Goal: Task Accomplishment & Management: Complete application form

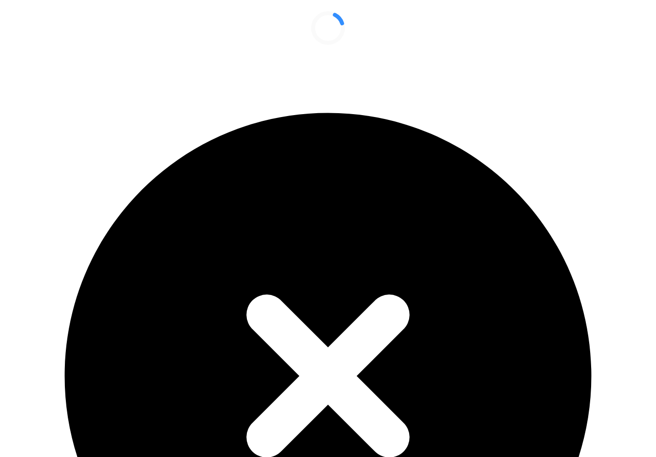
click at [629, 52] on div "An error occurred: Invitation has been canceled" at bounding box center [328, 387] width 648 height 670
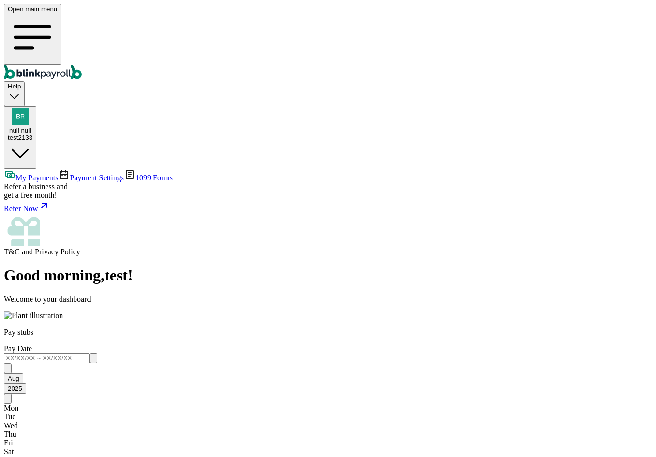
click at [320, 267] on main "Good morning , test ! Welcome to your dashboard Pay stubs Pay Date Aug 2025 Mon…" at bounding box center [328, 390] width 648 height 246
click at [31, 127] on span "null null" at bounding box center [20, 130] width 22 height 7
drag, startPoint x: 629, startPoint y: 15, endPoint x: 636, endPoint y: 15, distance: 6.4
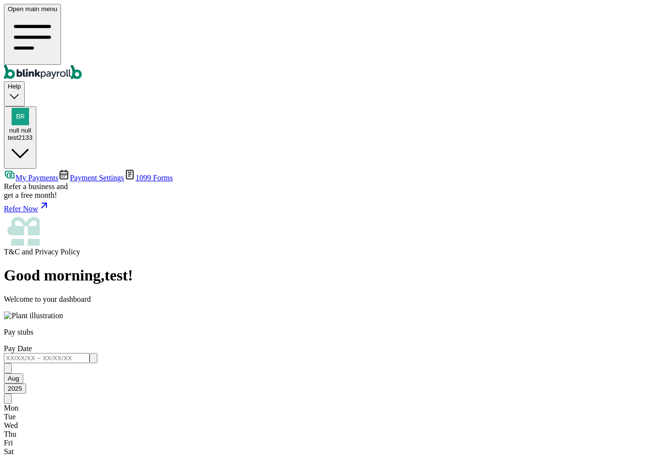
click at [145, 13] on div "Open main menu Help null null test2133" at bounding box center [328, 86] width 648 height 165
click at [99, 4] on div "Open main menu Help null null test2133" at bounding box center [328, 86] width 648 height 165
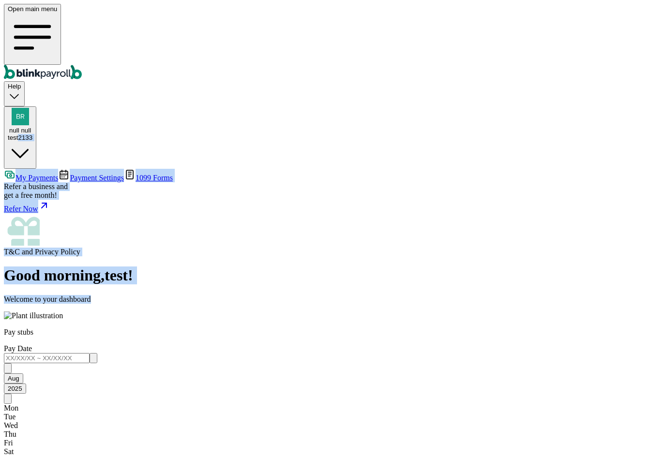
drag, startPoint x: 617, startPoint y: 33, endPoint x: 609, endPoint y: 29, distance: 9.3
click at [615, 37] on div "Open main menu Help null null test2133 My Payments Payment Settings 1099 Forms …" at bounding box center [328, 251] width 648 height 494
click at [32, 134] on div "test2133" at bounding box center [20, 137] width 25 height 7
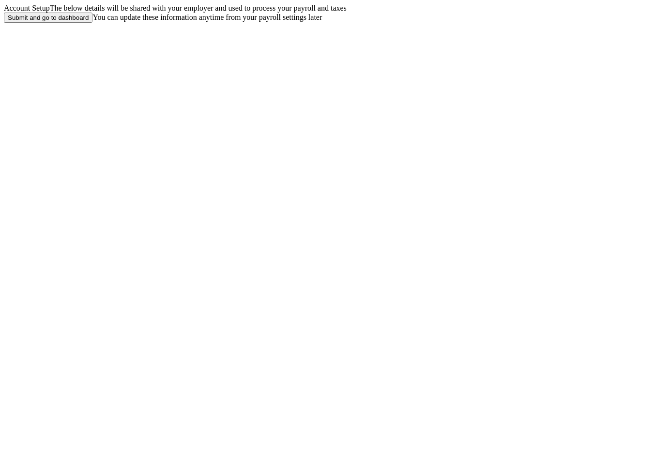
click at [89, 21] on div "Submit and go to dashboard" at bounding box center [48, 17] width 81 height 7
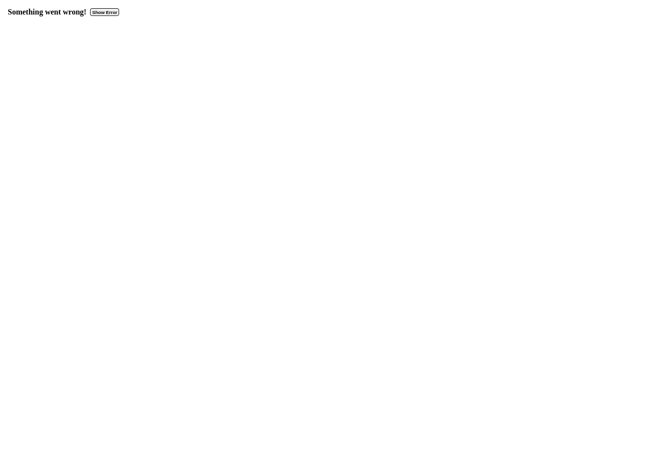
click at [109, 10] on button "Show Error" at bounding box center [104, 12] width 29 height 8
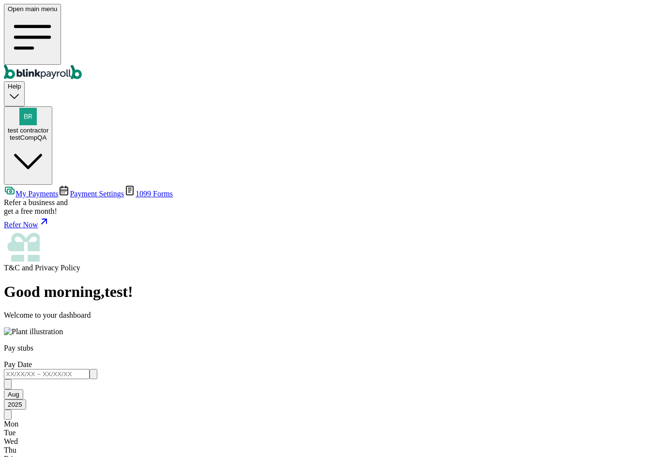
click at [70, 190] on span "Payment Settings" at bounding box center [97, 194] width 54 height 8
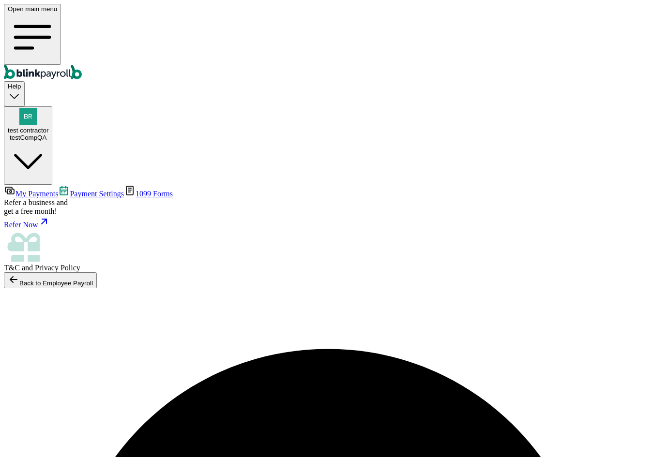
scroll to position [1, 0]
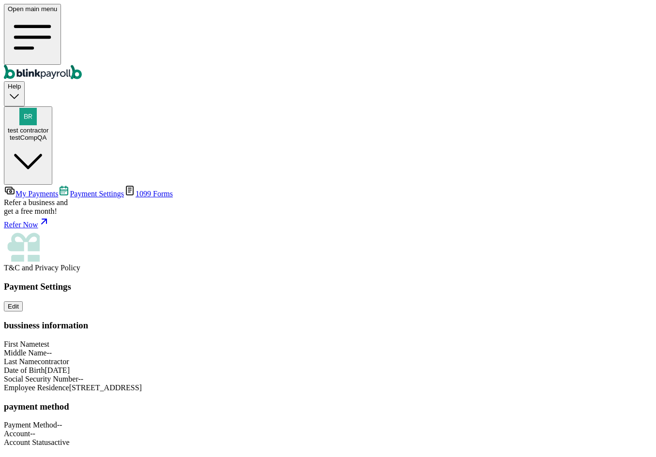
click at [463, 282] on div "Payment Settings Edit bussiness information First Name test Middle Name -- Last…" at bounding box center [328, 388] width 648 height 212
click at [58, 190] on link "My Payments" at bounding box center [31, 194] width 54 height 8
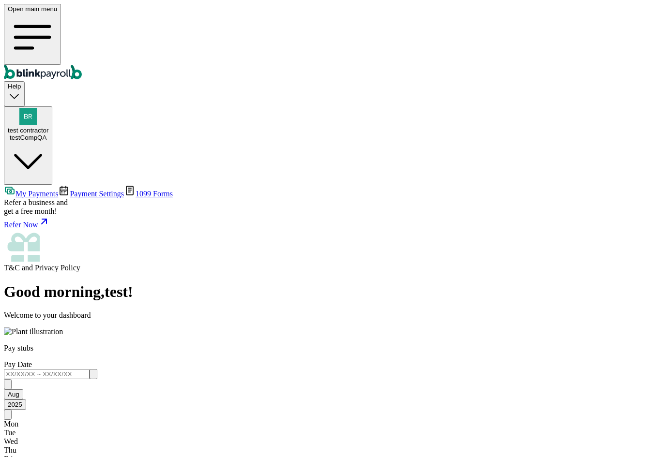
click at [124, 190] on link "1099 Forms" at bounding box center [148, 194] width 49 height 8
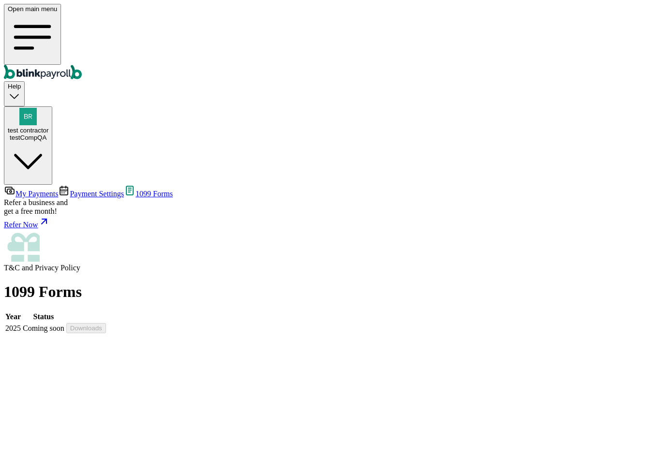
click at [58, 190] on span "My Payments" at bounding box center [36, 194] width 43 height 8
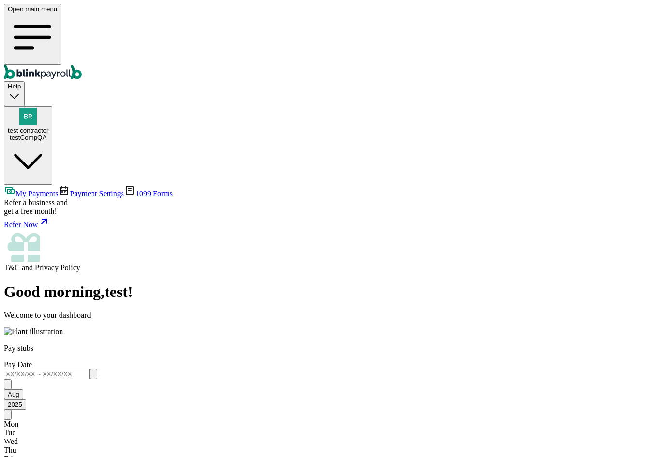
click at [58, 190] on link "Payment Settings" at bounding box center [91, 194] width 66 height 8
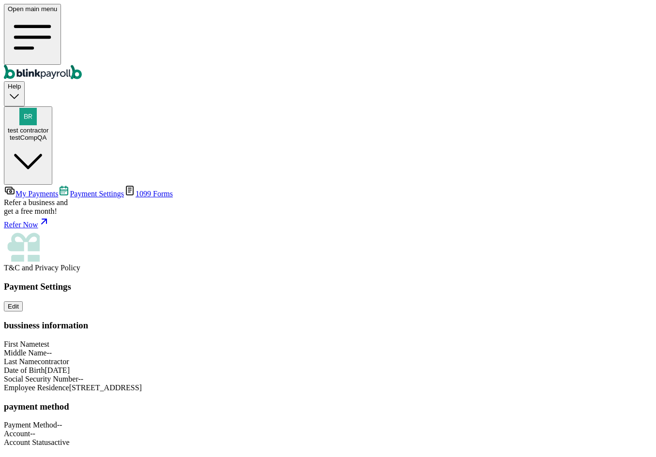
scroll to position [47, 0]
click at [48, 134] on div "testCompQA" at bounding box center [28, 137] width 41 height 7
click at [48, 127] on span "test contractor" at bounding box center [28, 130] width 41 height 7
click at [48, 134] on div "testCompQA" at bounding box center [28, 137] width 41 height 7
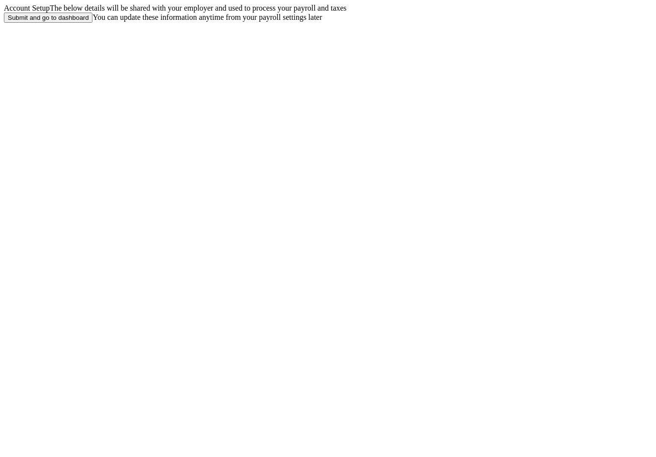
click at [89, 21] on div "Submit and go to dashboard" at bounding box center [48, 17] width 81 height 7
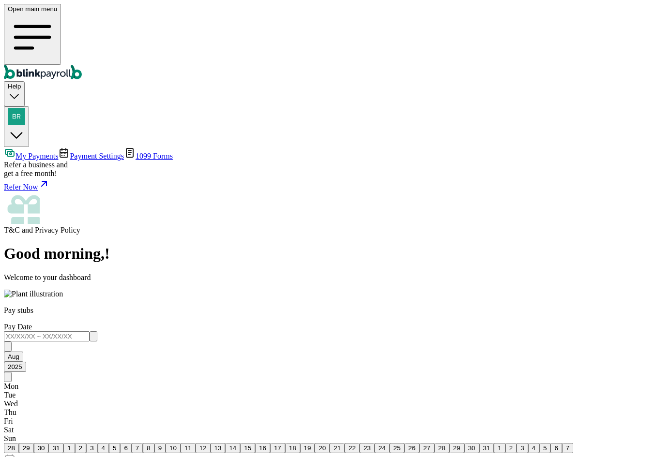
drag, startPoint x: 257, startPoint y: 197, endPoint x: 376, endPoint y: 206, distance: 119.9
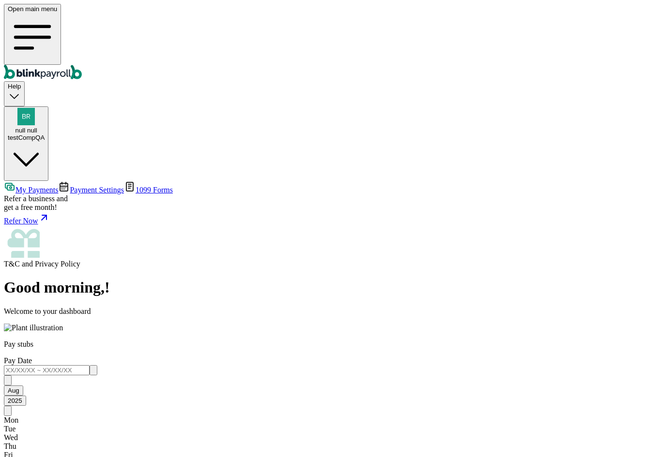
click at [83, 186] on span "Payment Settings" at bounding box center [97, 190] width 54 height 8
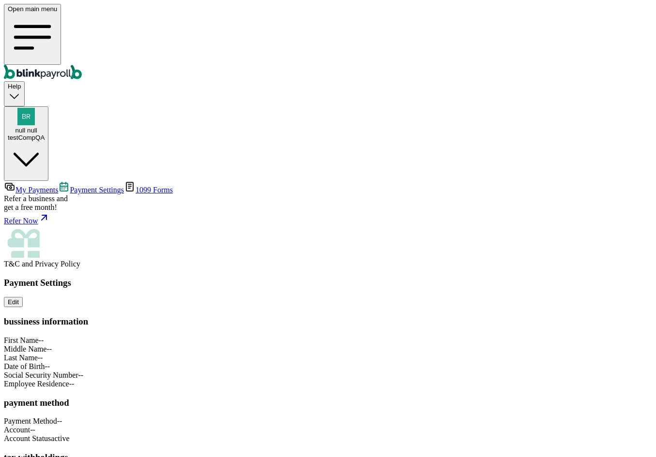
click at [58, 186] on span "My Payments" at bounding box center [36, 190] width 43 height 8
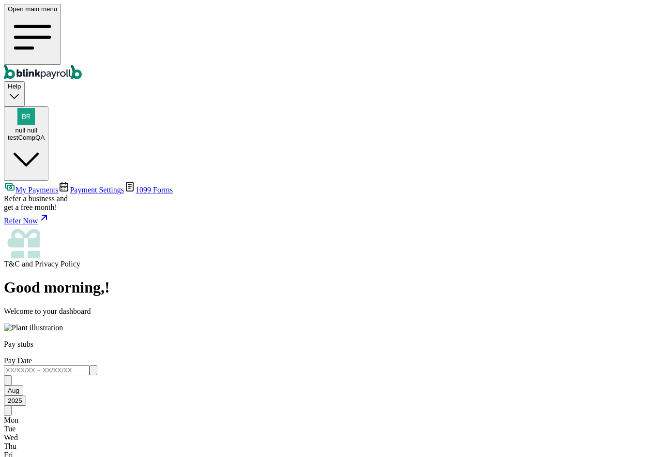
click at [70, 186] on span "Payment Settings" at bounding box center [97, 190] width 54 height 8
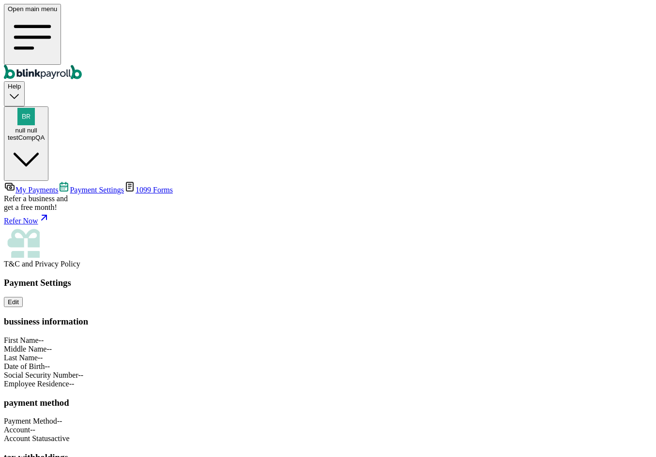
click at [58, 186] on span "My Payments" at bounding box center [36, 190] width 43 height 8
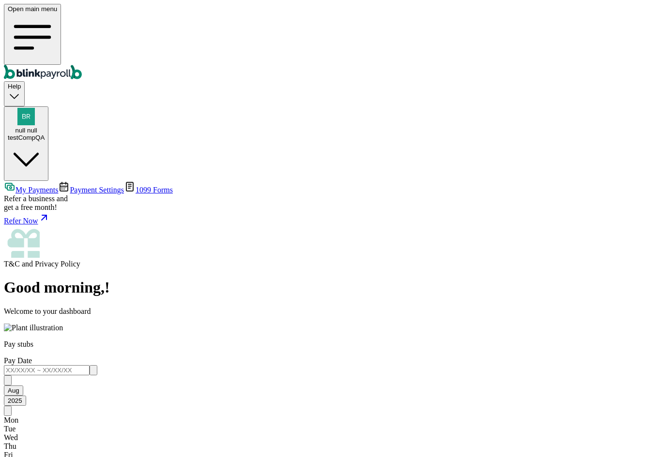
click at [45, 134] on div "testCompQA" at bounding box center [26, 137] width 37 height 7
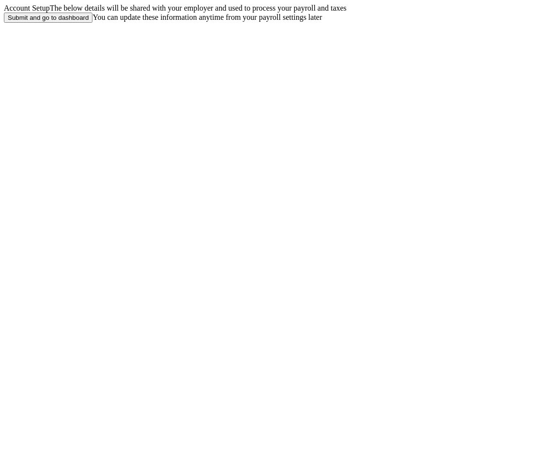
click at [89, 21] on div "Submit and go to dashboard" at bounding box center [48, 17] width 81 height 7
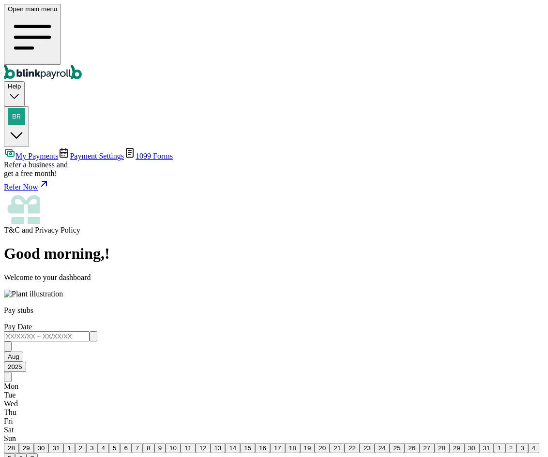
click at [25, 108] on div "button" at bounding box center [16, 117] width 17 height 19
click at [25, 108] on img "button" at bounding box center [16, 116] width 17 height 17
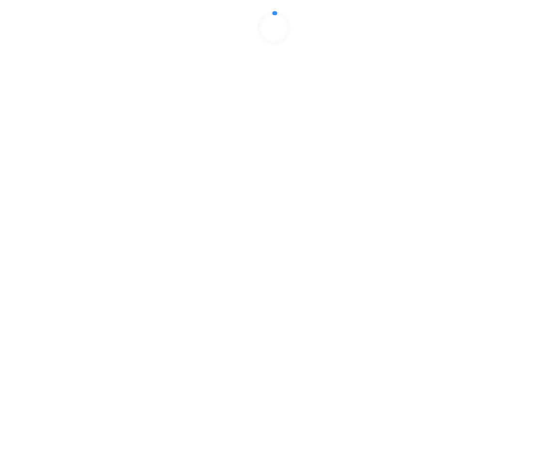
click at [468, 52] on div at bounding box center [274, 28] width 540 height 48
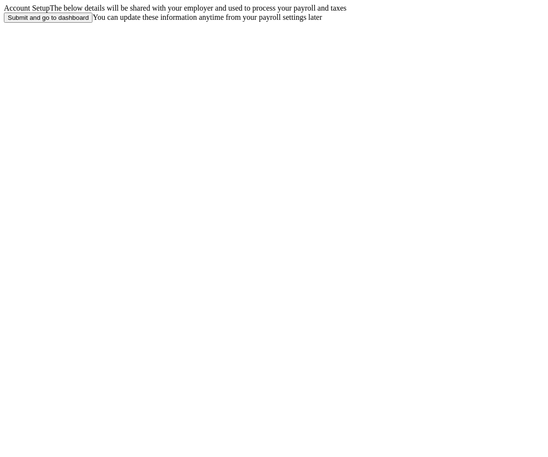
click at [92, 23] on button "Submit and go to dashboard" at bounding box center [48, 18] width 89 height 10
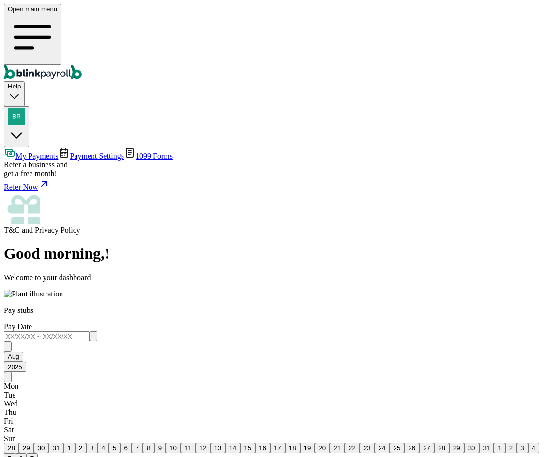
click at [74, 152] on span "Payment Settings" at bounding box center [97, 156] width 54 height 8
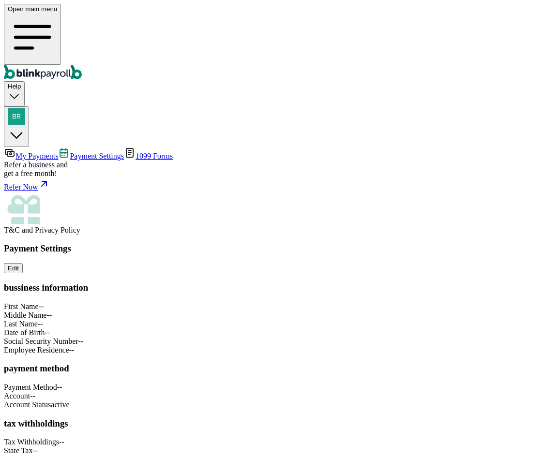
click at [58, 152] on span "My Payments" at bounding box center [36, 156] width 43 height 8
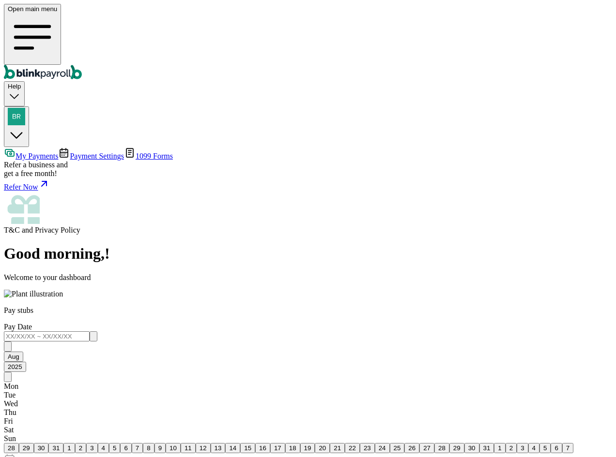
click at [70, 152] on span "Payment Settings" at bounding box center [97, 156] width 54 height 8
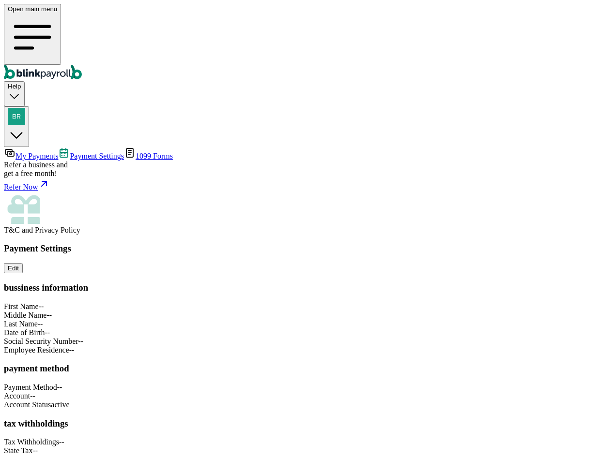
click at [136, 152] on span "1099 Forms" at bounding box center [154, 156] width 37 height 8
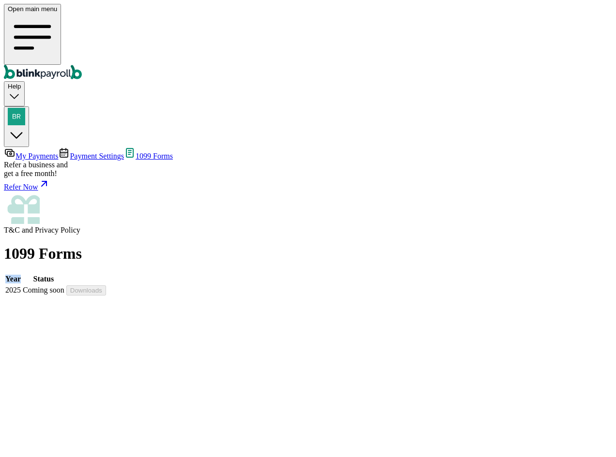
drag, startPoint x: 140, startPoint y: 96, endPoint x: 188, endPoint y: 100, distance: 48.1
click at [21, 274] on th "Year" at bounding box center [13, 279] width 16 height 10
drag, startPoint x: 253, startPoint y: 94, endPoint x: 285, endPoint y: 102, distance: 33.5
click at [65, 274] on th "Status" at bounding box center [43, 279] width 43 height 10
click at [64, 286] on div "Coming soon" at bounding box center [44, 290] width 42 height 9
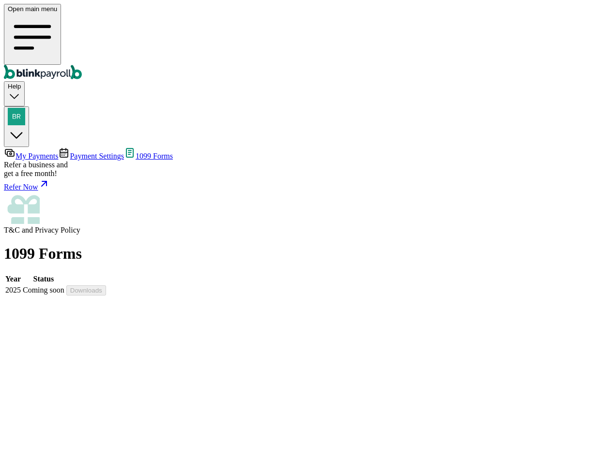
click at [73, 152] on span "Payment Settings" at bounding box center [97, 156] width 54 height 8
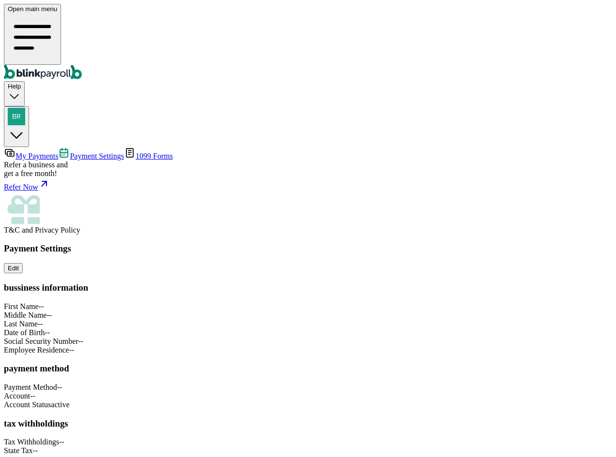
scroll to position [47, 0]
click at [547, 368] on div "Payment Settings Edit bussiness information First Name -- Middle Name -- Last N…" at bounding box center [308, 349] width 608 height 212
click at [471, 243] on div "Payment Settings Edit bussiness information First Name -- Middle Name -- Last N…" at bounding box center [308, 349] width 608 height 212
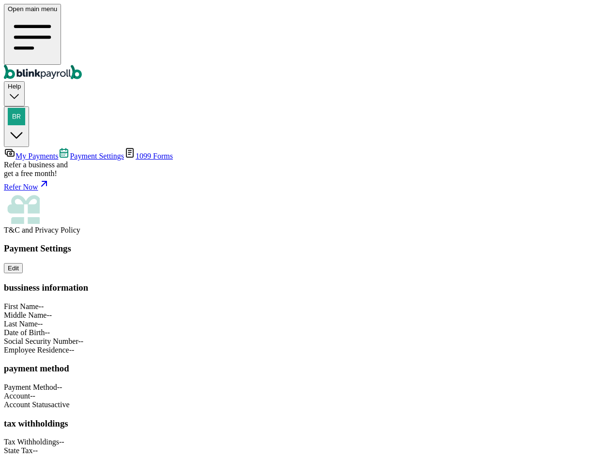
click at [58, 152] on span "My Payments" at bounding box center [36, 156] width 43 height 8
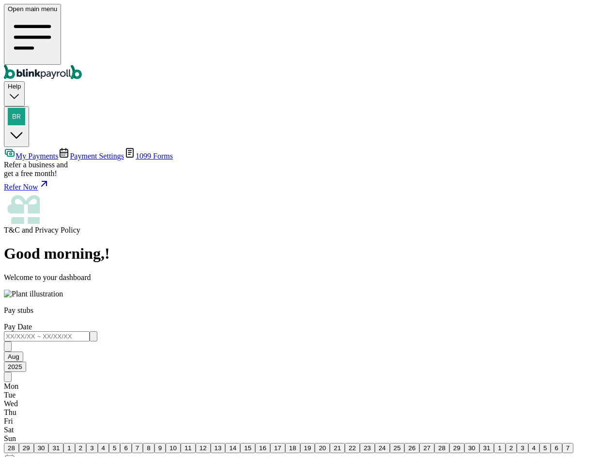
click at [95, 152] on span "Payment Settings" at bounding box center [97, 156] width 54 height 8
